Goal: Information Seeking & Learning: Find specific fact

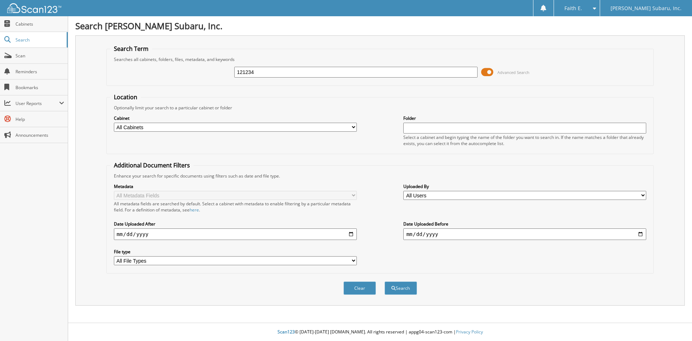
type input "121234"
click at [385, 281] on button "Search" at bounding box center [401, 287] width 32 height 13
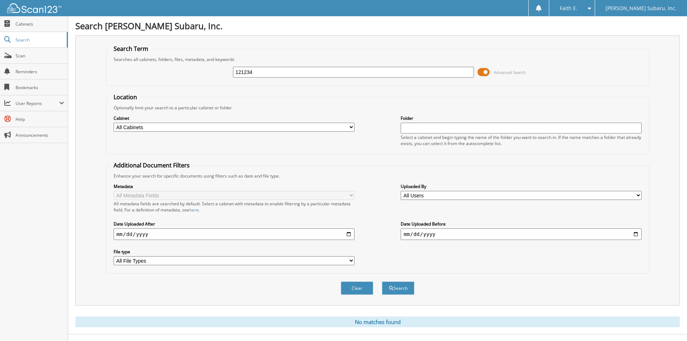
click at [260, 76] on input "121234" at bounding box center [353, 72] width 241 height 11
type input "121229"
click at [382, 281] on button "Search" at bounding box center [398, 287] width 32 height 13
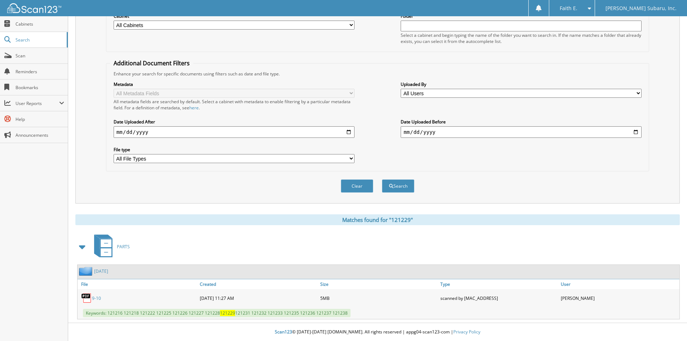
click at [77, 193] on div "Search Term Searches all cabinets, folders, files, metadata, and keywords 12122…" at bounding box center [377, 68] width 604 height 270
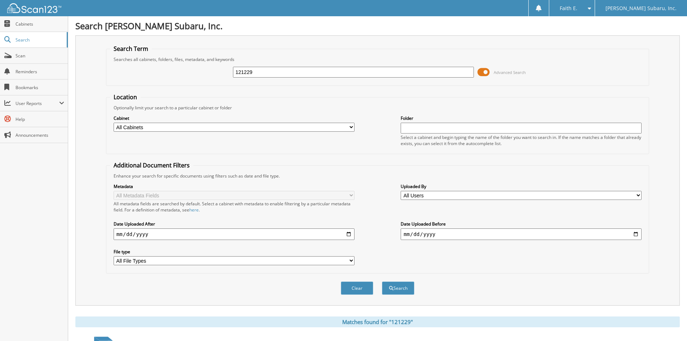
click at [285, 84] on fieldset "Search Term Searches all cabinets, folders, files, metadata, and keywords 12122…" at bounding box center [377, 65] width 543 height 41
click at [284, 77] on input "121229" at bounding box center [353, 72] width 241 height 11
type input "DT2738A"
click at [382, 281] on button "Search" at bounding box center [398, 287] width 32 height 13
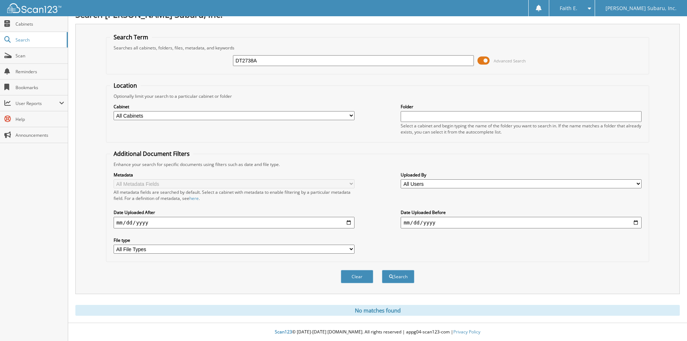
click at [272, 63] on input "DT2738A" at bounding box center [353, 60] width 241 height 11
type input "DT2738"
click at [382, 270] on button "Search" at bounding box center [398, 276] width 32 height 13
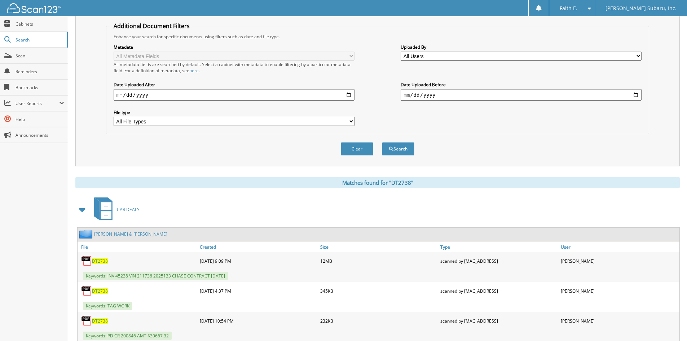
scroll to position [53, 0]
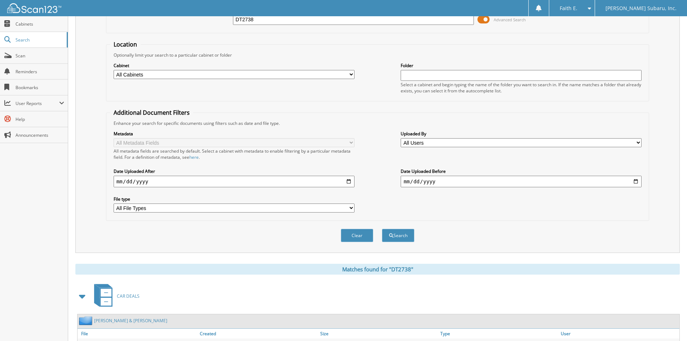
click at [289, 26] on div "DT2738 Advanced Search" at bounding box center [377, 19] width 535 height 19
click at [289, 25] on input "DT2738" at bounding box center [353, 19] width 241 height 11
type input "236841"
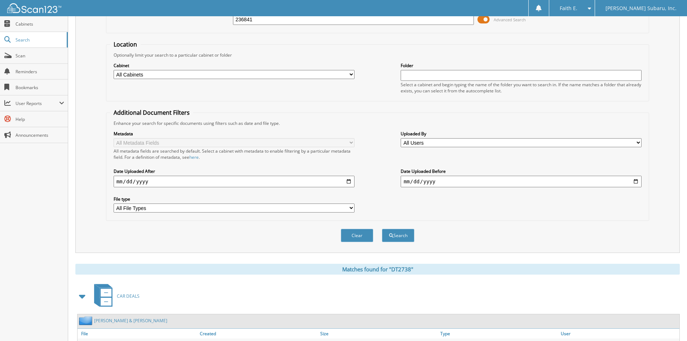
click at [382, 229] on button "Search" at bounding box center [398, 235] width 32 height 13
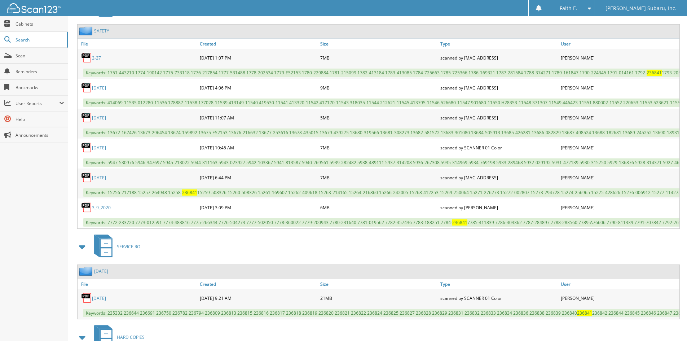
scroll to position [397, 0]
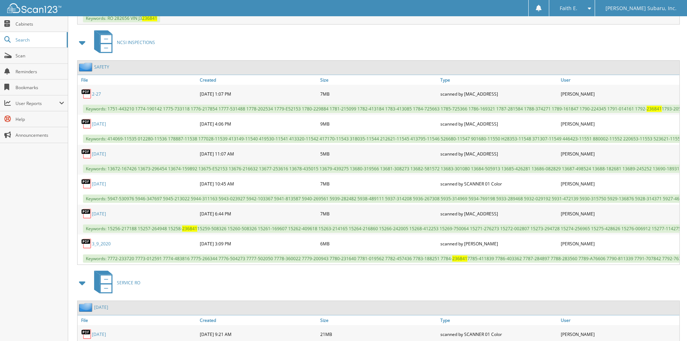
click at [97, 92] on link "2-27" at bounding box center [96, 94] width 9 height 6
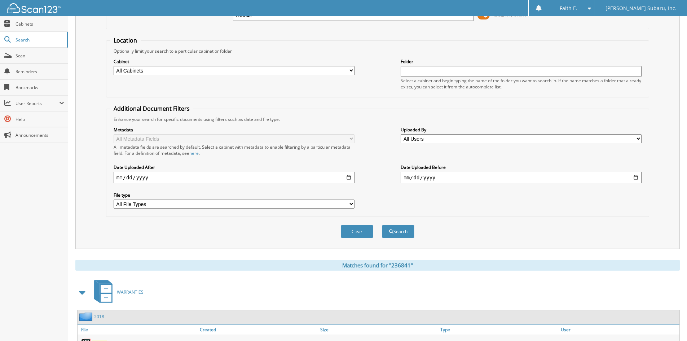
scroll to position [0, 0]
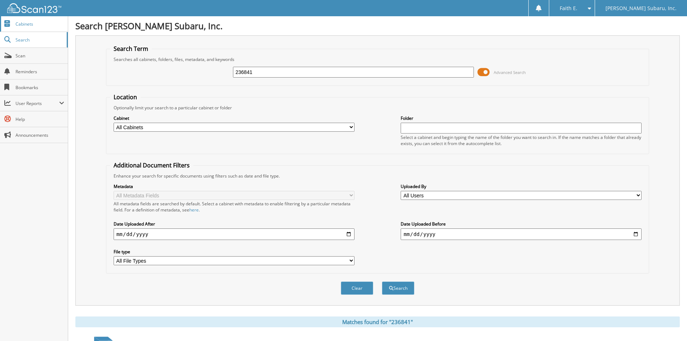
click at [53, 24] on span "Cabinets" at bounding box center [40, 24] width 49 height 6
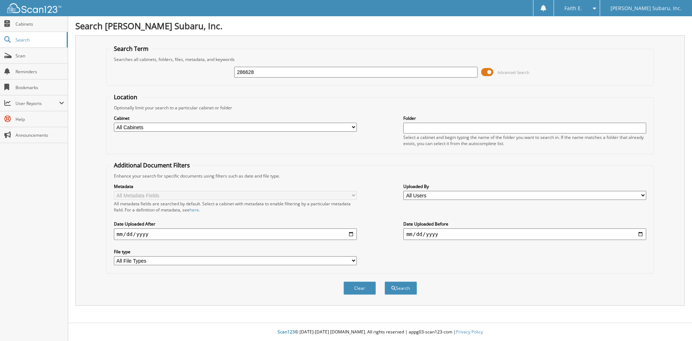
type input "286628"
click at [385, 281] on button "Search" at bounding box center [401, 287] width 32 height 13
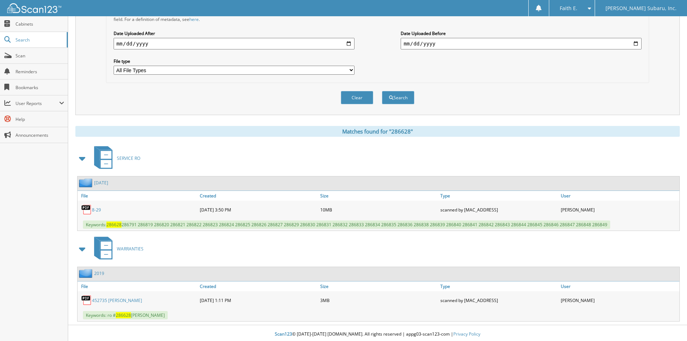
scroll to position [193, 0]
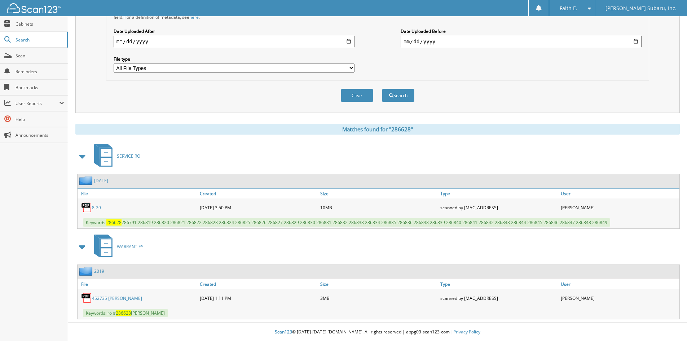
click at [113, 295] on link "452735 suddreth" at bounding box center [117, 298] width 50 height 6
click at [47, 20] on link "Cabinets" at bounding box center [34, 24] width 68 height 16
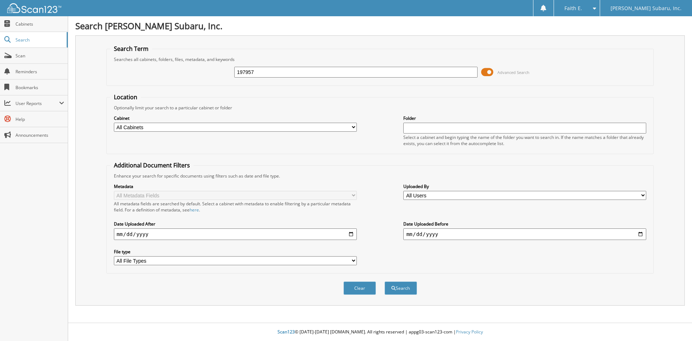
type input "197957"
click at [385, 281] on button "Search" at bounding box center [401, 287] width 32 height 13
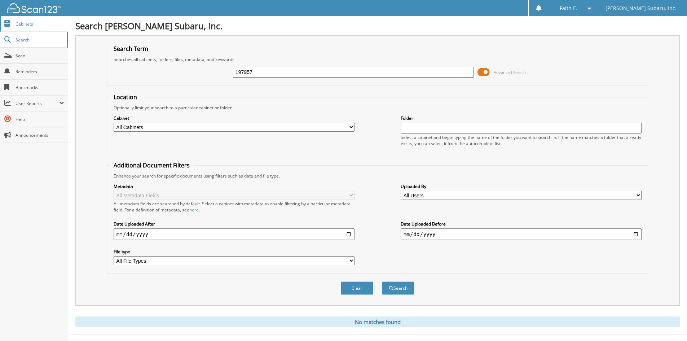
click at [45, 25] on span "Cabinets" at bounding box center [40, 24] width 49 height 6
